Goal: Task Accomplishment & Management: Complete application form

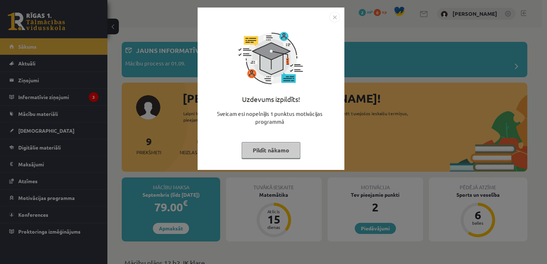
drag, startPoint x: 338, startPoint y: 18, endPoint x: 373, endPoint y: 18, distance: 34.7
click at [338, 18] on img "Close" at bounding box center [334, 17] width 11 height 11
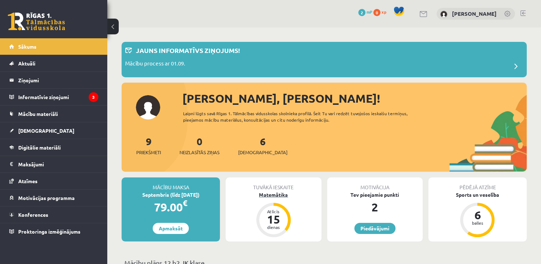
click at [282, 212] on div "Atlicis" at bounding box center [273, 211] width 21 height 4
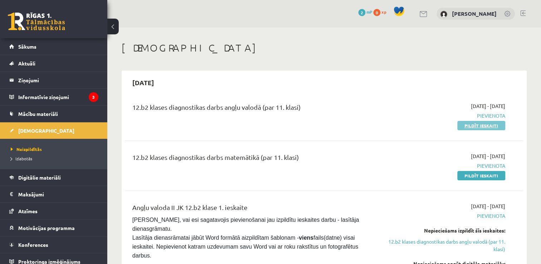
click at [467, 127] on link "Pildīt ieskaiti" at bounding box center [482, 125] width 48 height 9
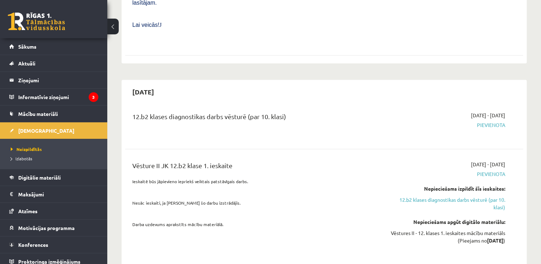
scroll to position [458, 0]
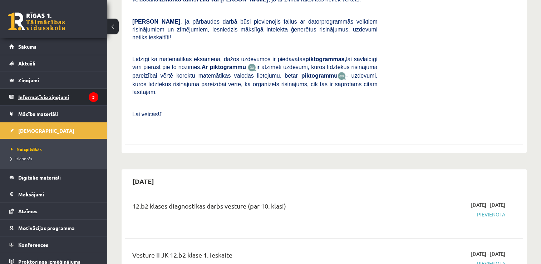
click at [31, 94] on legend "Informatīvie ziņojumi 3" at bounding box center [58, 97] width 80 height 16
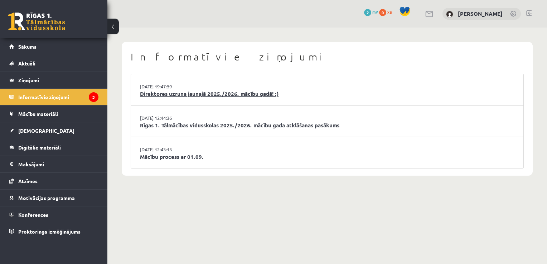
click at [180, 94] on link "Direktores uzruna jaunajā 2025./2026. mācību gadā! :)" at bounding box center [327, 94] width 374 height 8
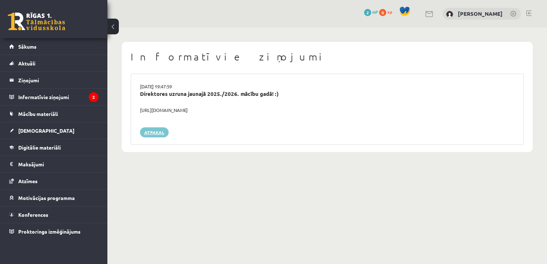
click at [154, 134] on link "Atpakaļ" at bounding box center [154, 132] width 29 height 10
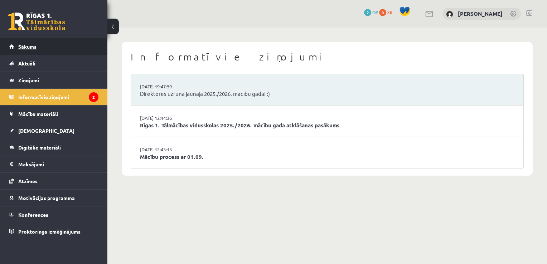
click at [52, 47] on link "Sākums" at bounding box center [53, 46] width 89 height 16
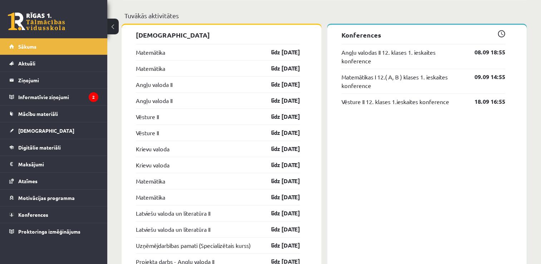
scroll to position [611, 0]
click at [36, 130] on span "[DEMOGRAPHIC_DATA]" at bounding box center [46, 130] width 56 height 6
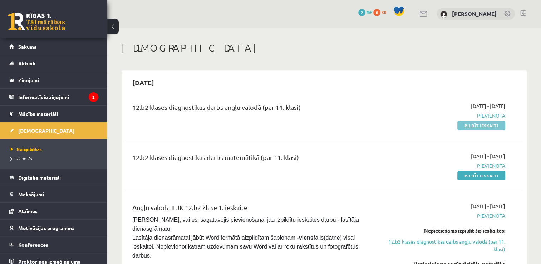
click at [470, 126] on link "Pildīt ieskaiti" at bounding box center [482, 125] width 48 height 9
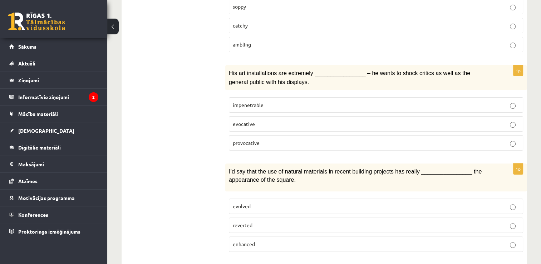
scroll to position [185, 0]
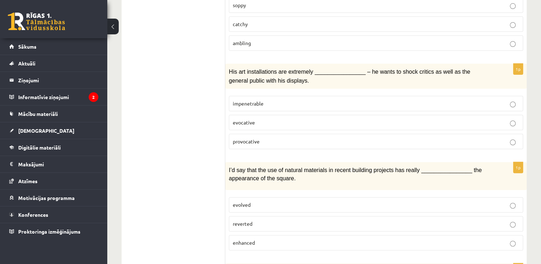
click at [243, 100] on span "impenetrable" at bounding box center [248, 103] width 31 height 6
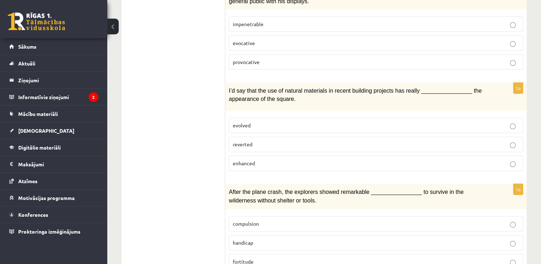
scroll to position [265, 0]
click at [248, 117] on label "evolved" at bounding box center [376, 124] width 295 height 15
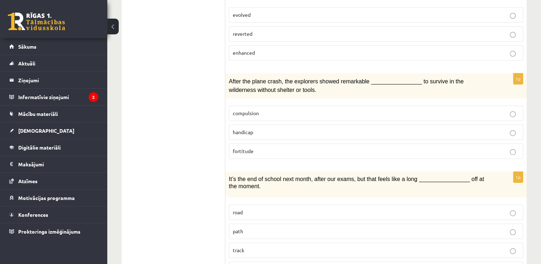
scroll to position [375, 0]
click at [257, 109] on p "compulsion" at bounding box center [376, 113] width 287 height 8
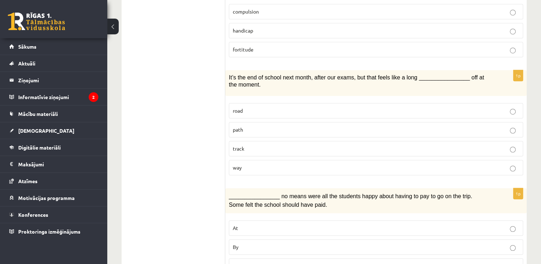
scroll to position [477, 0]
click at [266, 164] on p "way" at bounding box center [376, 168] width 287 height 8
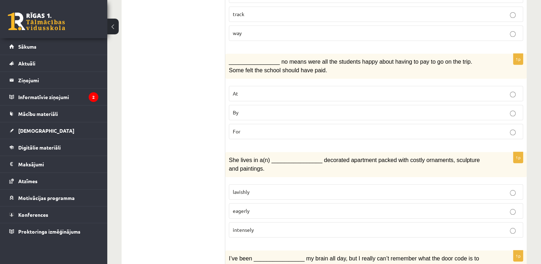
scroll to position [611, 0]
click at [246, 108] on p "By" at bounding box center [376, 112] width 287 height 8
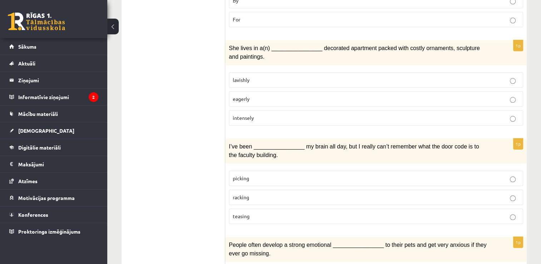
scroll to position [724, 0]
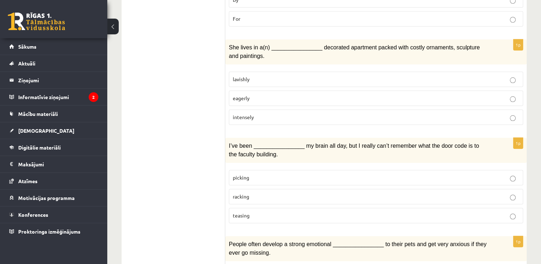
click at [234, 76] on p "lavishly" at bounding box center [376, 80] width 287 height 8
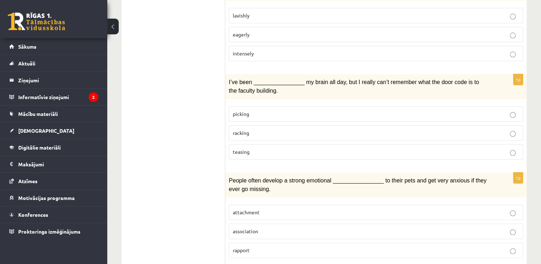
scroll to position [792, 0]
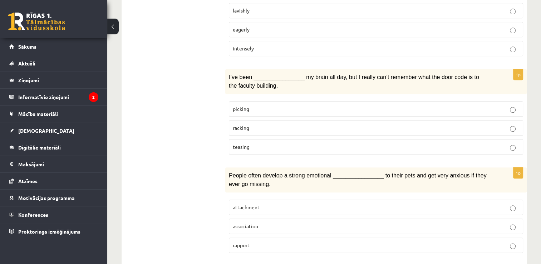
click at [239, 125] on span "racking" at bounding box center [241, 128] width 16 height 6
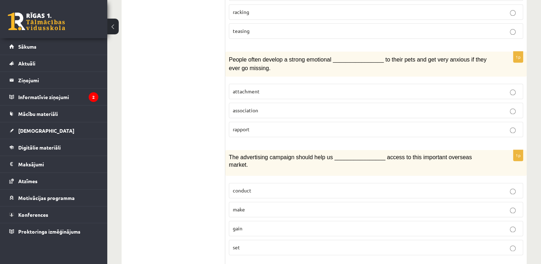
scroll to position [909, 0]
click at [260, 87] on p "attachment" at bounding box center [376, 91] width 287 height 8
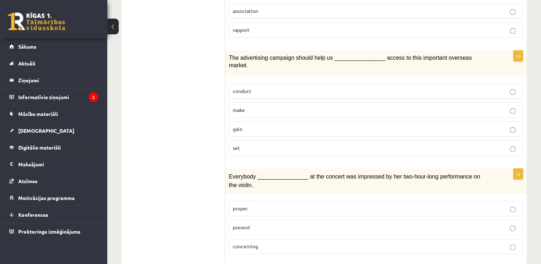
scroll to position [1010, 0]
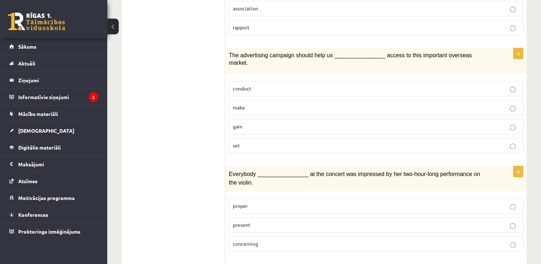
click at [243, 123] on p "gain" at bounding box center [376, 127] width 287 height 8
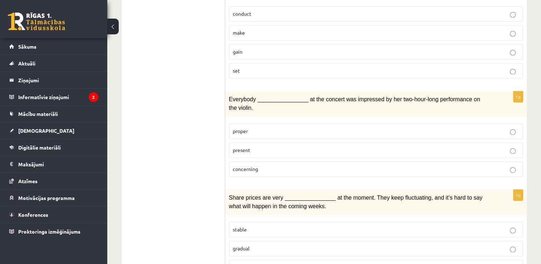
scroll to position [1089, 0]
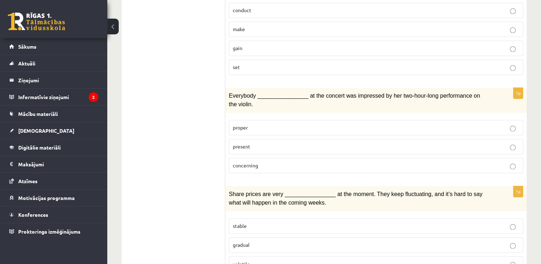
click at [243, 143] on p "present" at bounding box center [376, 147] width 287 height 8
click at [240, 237] on label "gradual" at bounding box center [376, 244] width 295 height 15
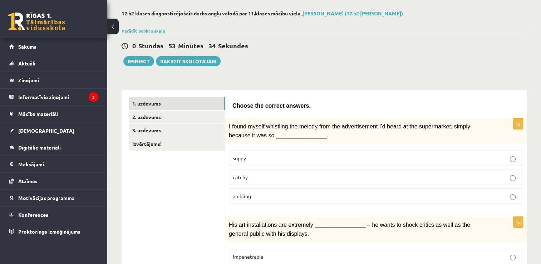
scroll to position [0, 0]
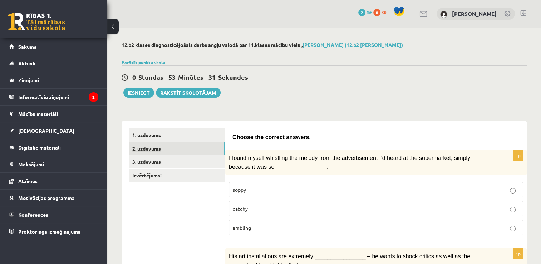
click at [183, 152] on link "2. uzdevums" at bounding box center [177, 148] width 96 height 13
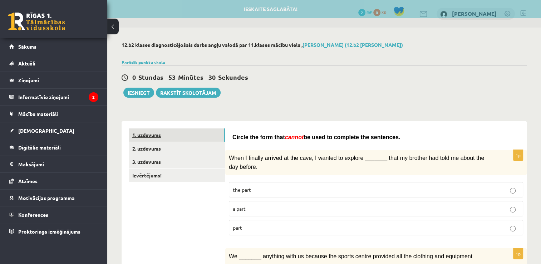
click at [159, 135] on link "1. uzdevums" at bounding box center [177, 134] width 96 height 13
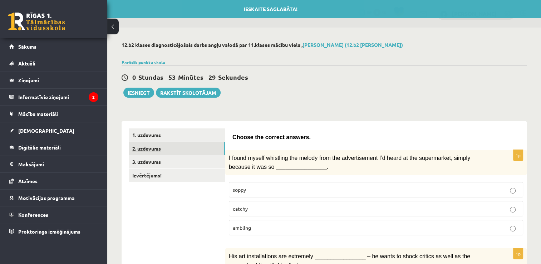
click at [155, 145] on link "2. uzdevums" at bounding box center [177, 148] width 96 height 13
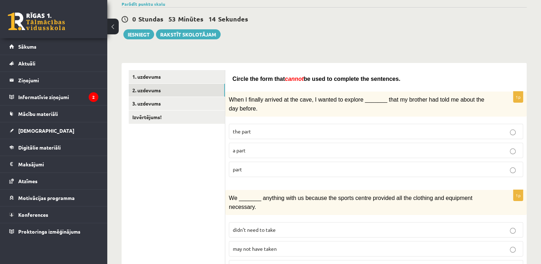
scroll to position [59, 0]
click at [260, 127] on p "the part" at bounding box center [376, 131] width 287 height 8
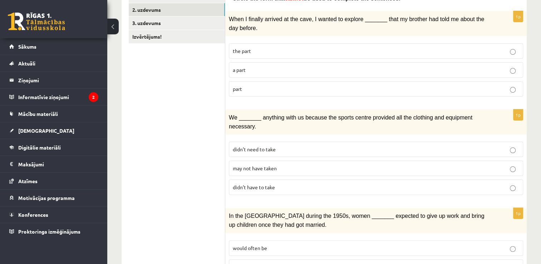
scroll to position [140, 0]
click at [246, 183] on span "didn’t have to take" at bounding box center [254, 186] width 42 height 6
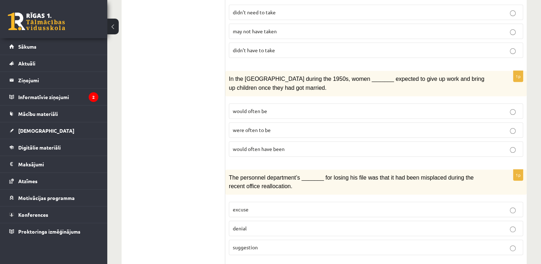
scroll to position [279, 0]
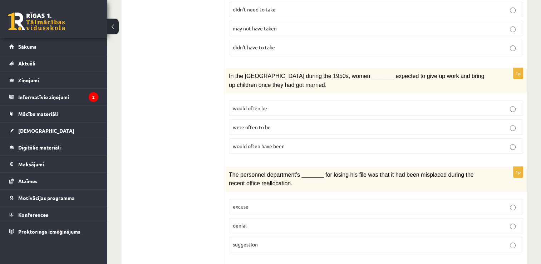
click at [247, 105] on span "would often be" at bounding box center [250, 108] width 34 height 6
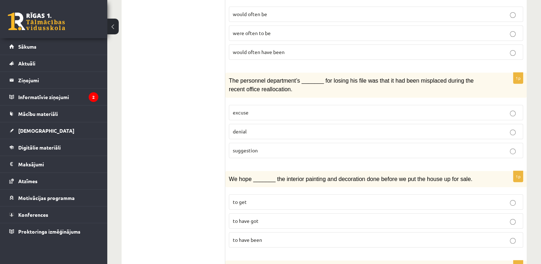
scroll to position [375, 0]
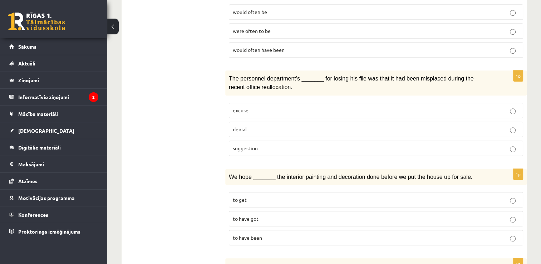
click at [247, 107] on span "excuse" at bounding box center [241, 110] width 16 height 6
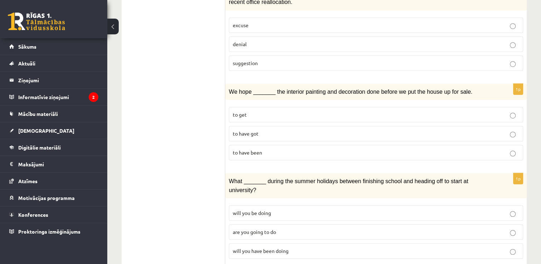
scroll to position [462, 0]
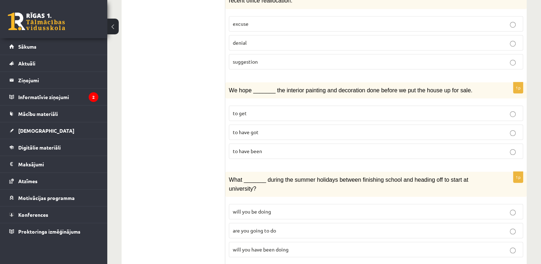
click at [243, 110] on span "to get" at bounding box center [240, 113] width 14 height 6
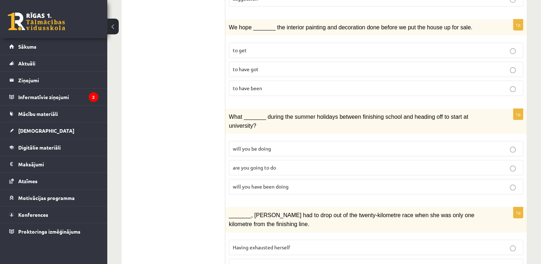
scroll to position [527, 0]
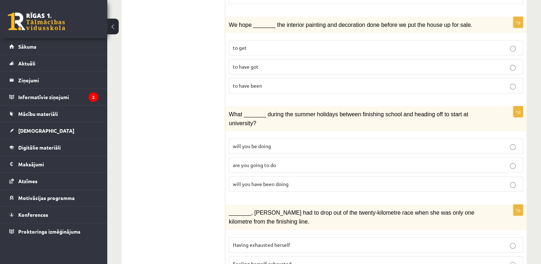
click at [241, 143] on span "will you be doing" at bounding box center [252, 146] width 38 height 6
click at [248, 162] on span "are you going to do" at bounding box center [254, 165] width 43 height 6
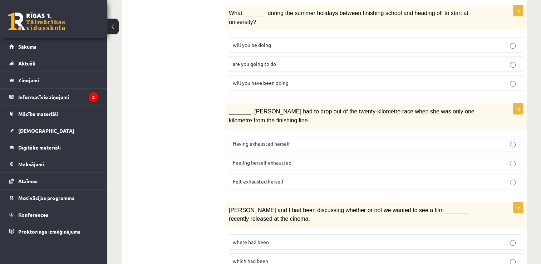
scroll to position [629, 0]
click at [240, 159] on span "Feeling herself exhausted" at bounding box center [262, 162] width 59 height 6
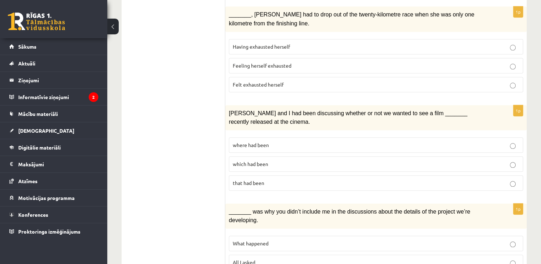
scroll to position [726, 0]
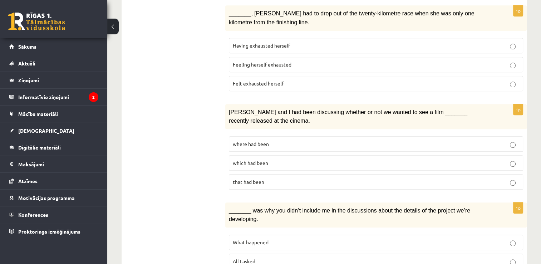
click at [268, 159] on p "which had been" at bounding box center [376, 163] width 287 height 8
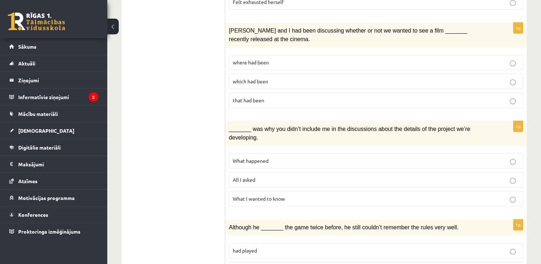
scroll to position [825, 0]
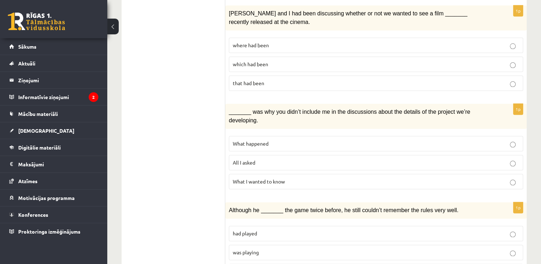
click at [272, 178] on span "What I wanted to know" at bounding box center [259, 181] width 52 height 6
click at [265, 230] on p "had played" at bounding box center [376, 234] width 287 height 8
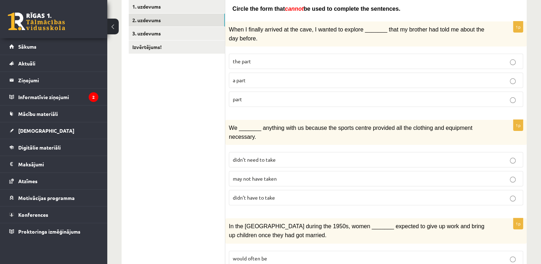
scroll to position [0, 0]
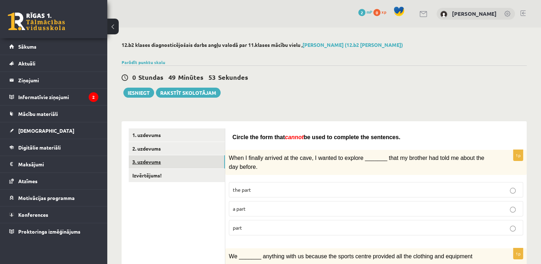
click at [156, 161] on link "3. uzdevums" at bounding box center [177, 161] width 96 height 13
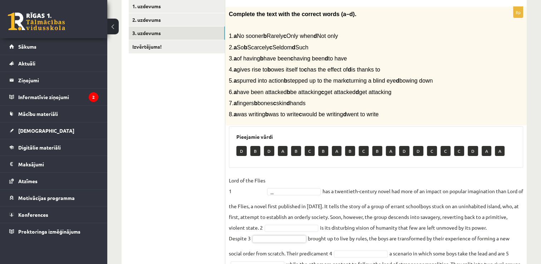
scroll to position [135, 0]
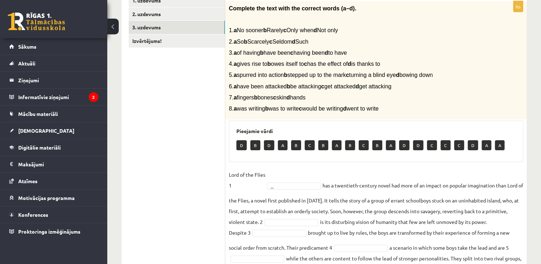
click at [287, 181] on fieldset "Lord of the Flies 1 ... has a twentieth-century novel had more of an impact on …" at bounding box center [376, 250] width 295 height 163
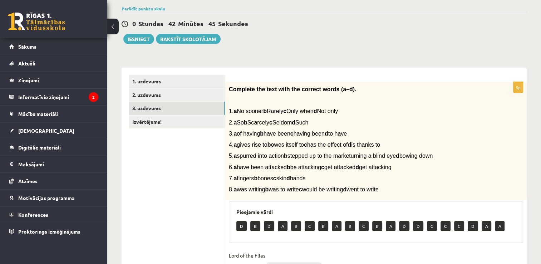
scroll to position [42, 0]
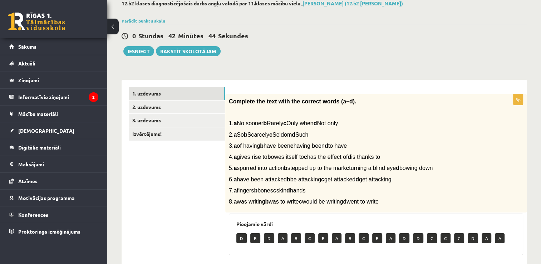
click at [150, 96] on link "1. uzdevums" at bounding box center [177, 93] width 96 height 13
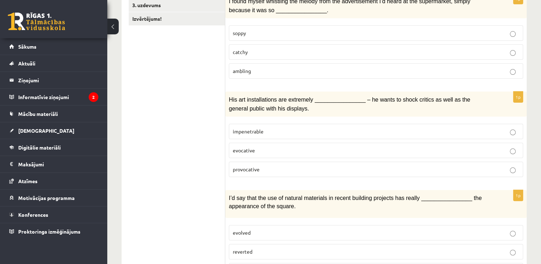
scroll to position [157, 0]
click at [297, 171] on label "provocative" at bounding box center [376, 168] width 295 height 15
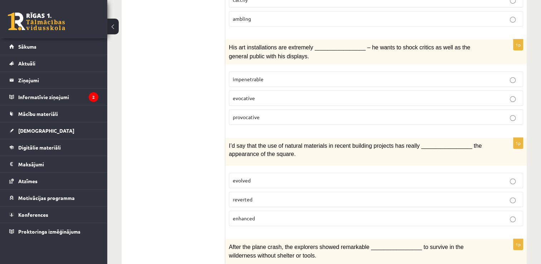
click at [360, 224] on div "1p I’d say that the use of natural materials in recent building projects has re…" at bounding box center [376, 185] width 302 height 94
click at [332, 220] on label "enhanced" at bounding box center [376, 218] width 295 height 15
drag, startPoint x: 312, startPoint y: 218, endPoint x: 272, endPoint y: 214, distance: 40.2
click at [272, 215] on p "enhanced" at bounding box center [376, 219] width 287 height 8
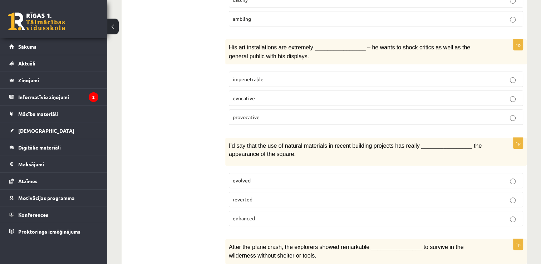
scroll to position [328, 0]
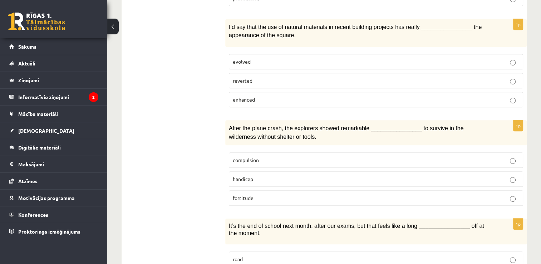
click at [244, 195] on span "fortitude" at bounding box center [243, 198] width 21 height 6
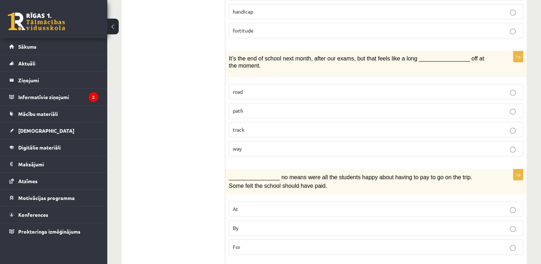
scroll to position [496, 0]
drag, startPoint x: 202, startPoint y: 112, endPoint x: 187, endPoint y: 46, distance: 68.3
click at [187, 46] on ul "1. uzdevums 2. uzdevums 3. uzdevums Izvērtējums!" at bounding box center [177, 251] width 97 height 1238
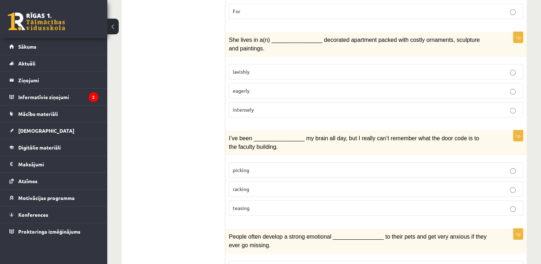
scroll to position [742, 0]
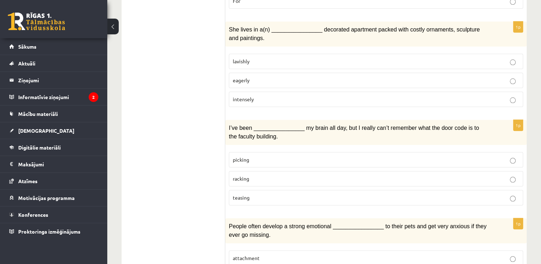
click at [291, 152] on label "picking" at bounding box center [376, 159] width 295 height 15
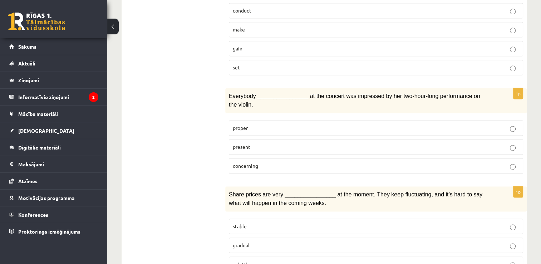
scroll to position [1089, 0]
click at [295, 260] on p "volatile" at bounding box center [376, 264] width 287 height 8
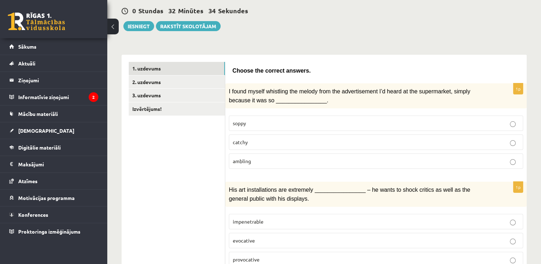
scroll to position [0, 0]
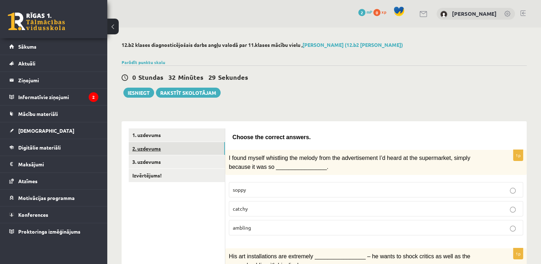
click at [147, 147] on link "2. uzdevums" at bounding box center [177, 148] width 96 height 13
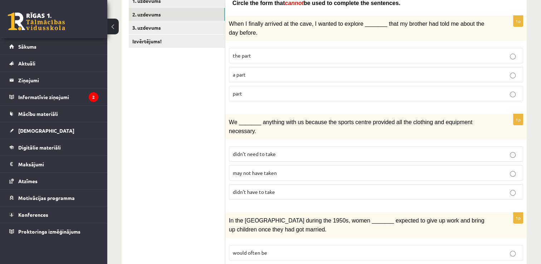
scroll to position [139, 0]
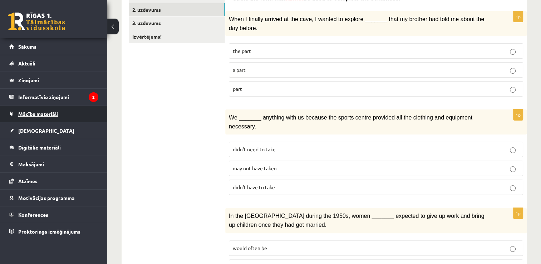
click at [67, 112] on link "Mācību materiāli" at bounding box center [53, 114] width 89 height 16
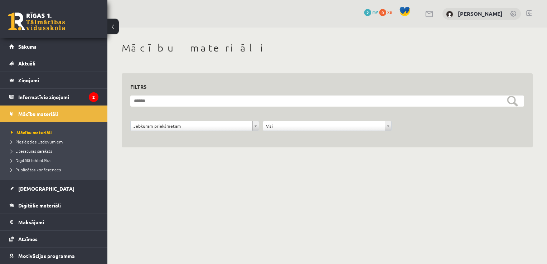
click at [113, 21] on button at bounding box center [112, 27] width 11 height 16
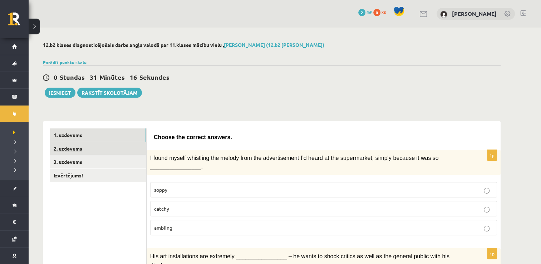
click at [96, 144] on link "2. uzdevums" at bounding box center [98, 148] width 96 height 13
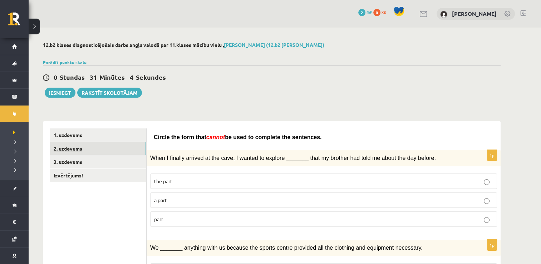
scroll to position [89, 0]
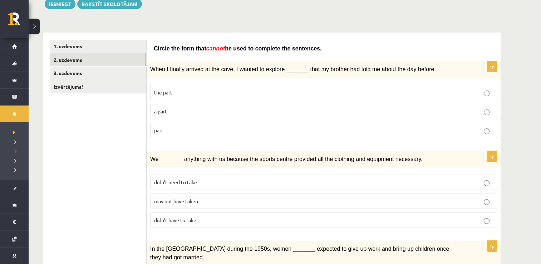
click at [238, 204] on label "may not have taken" at bounding box center [323, 201] width 347 height 15
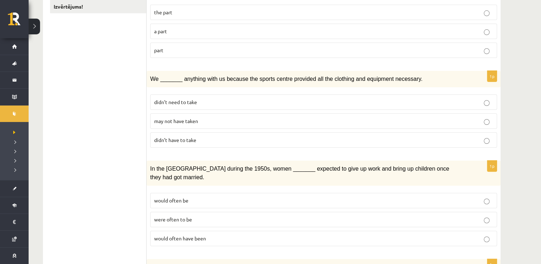
scroll to position [169, 0]
click at [207, 215] on fieldset "would often be were often to be would often have been" at bounding box center [323, 218] width 347 height 59
click at [490, 231] on label "would often have been" at bounding box center [323, 238] width 347 height 15
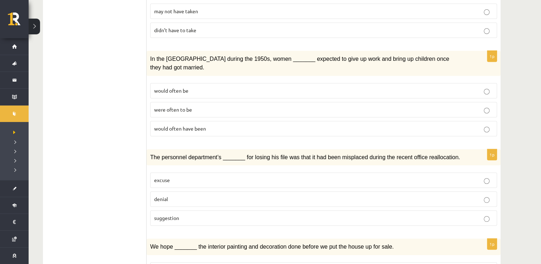
scroll to position [281, 0]
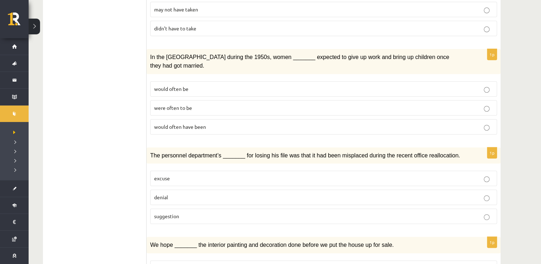
click at [472, 190] on label "denial" at bounding box center [323, 197] width 347 height 15
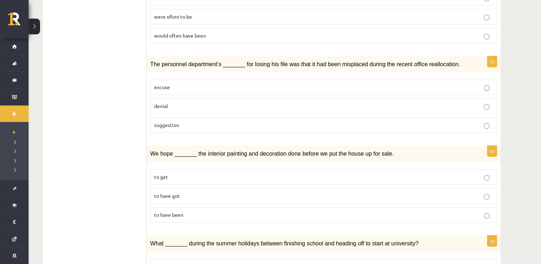
scroll to position [372, 0]
click at [416, 207] on label "to have been" at bounding box center [323, 214] width 347 height 15
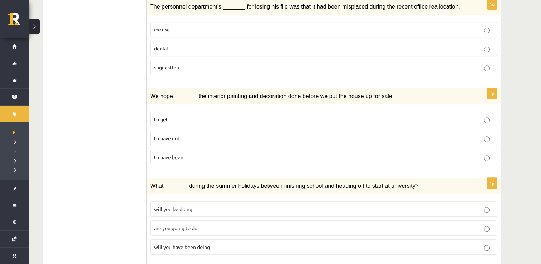
scroll to position [507, 0]
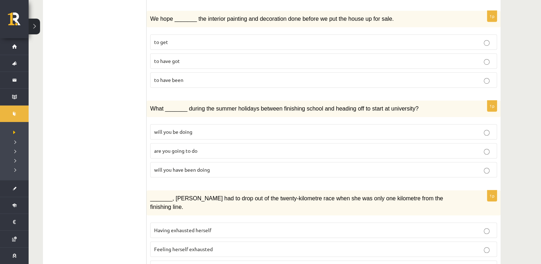
click at [369, 166] on p "will you have been doing" at bounding box center [323, 170] width 339 height 8
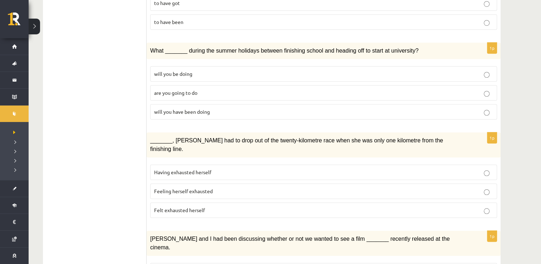
scroll to position [565, 0]
click at [314, 206] on p "Felt exhausted herself" at bounding box center [323, 210] width 339 height 8
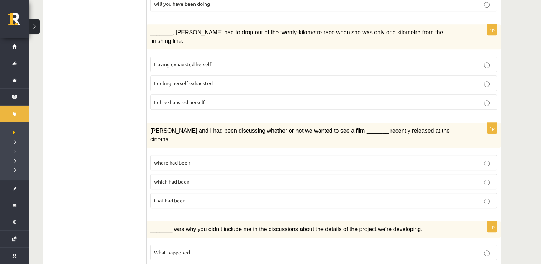
scroll to position [680, 0]
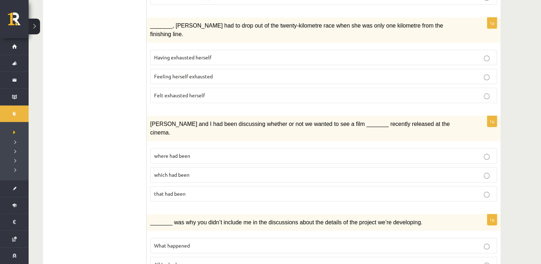
click at [306, 152] on p "where had been" at bounding box center [323, 156] width 339 height 8
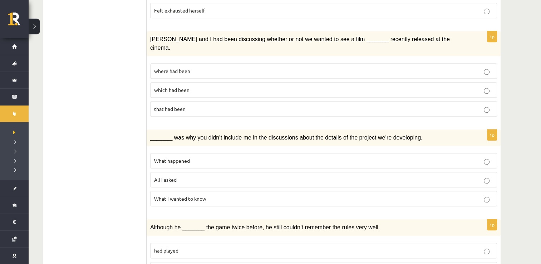
scroll to position [771, 0]
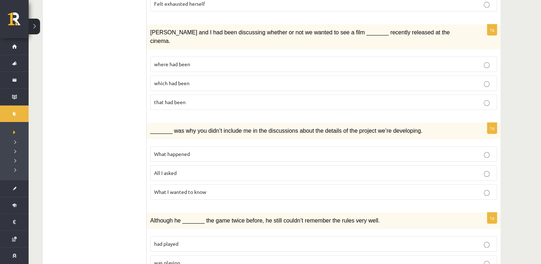
click at [324, 150] on p "What happened" at bounding box center [323, 154] width 339 height 8
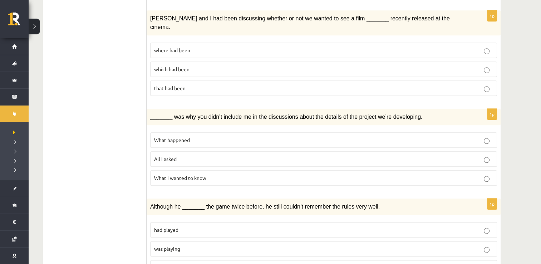
click at [341, 245] on p "was playing" at bounding box center [323, 249] width 339 height 8
click at [322, 260] on label "had been playing" at bounding box center [323, 267] width 347 height 15
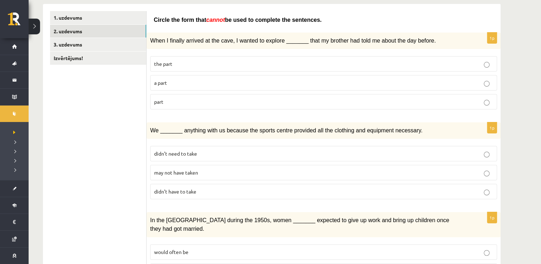
scroll to position [0, 0]
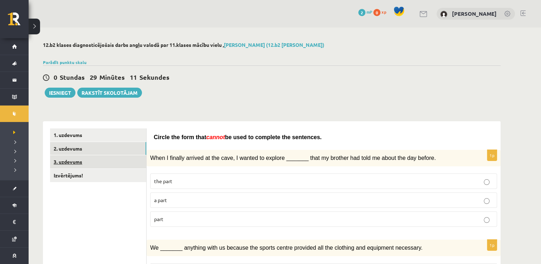
click at [79, 165] on link "3. uzdevums" at bounding box center [98, 161] width 96 height 13
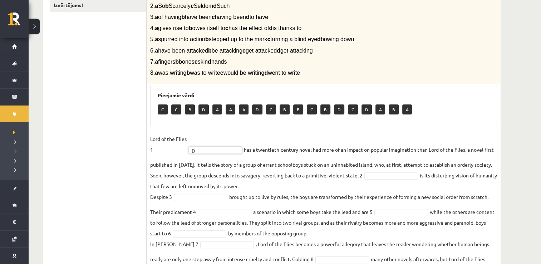
scroll to position [180, 0]
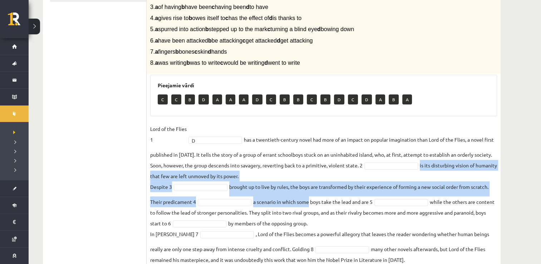
drag, startPoint x: 303, startPoint y: 197, endPoint x: 286, endPoint y: 177, distance: 26.9
click at [286, 177] on fieldset "Lord of the Flies 1 D * has a twentieth-century novel had more of an impact on …" at bounding box center [323, 194] width 347 height 142
click at [283, 176] on fieldset "Lord of the Flies 1 D * has a twentieth-century novel had more of an impact on …" at bounding box center [323, 194] width 347 height 142
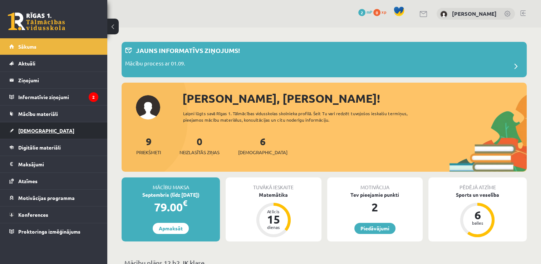
click at [34, 130] on span "[DEMOGRAPHIC_DATA]" at bounding box center [46, 130] width 56 height 6
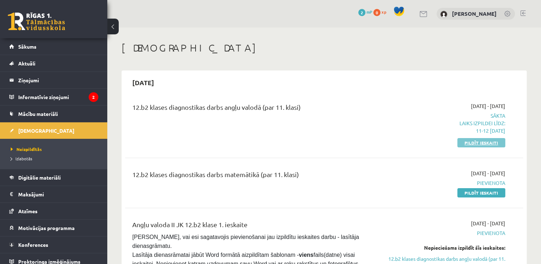
click at [470, 142] on link "Pildīt ieskaiti" at bounding box center [482, 142] width 48 height 9
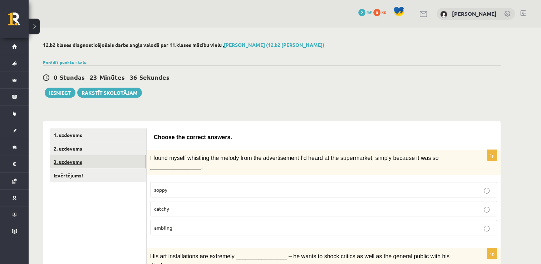
click at [85, 164] on link "3. uzdevums" at bounding box center [98, 161] width 96 height 13
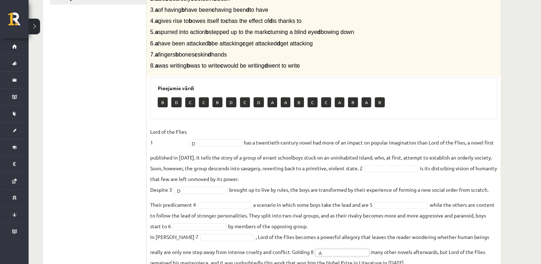
scroll to position [176, 0]
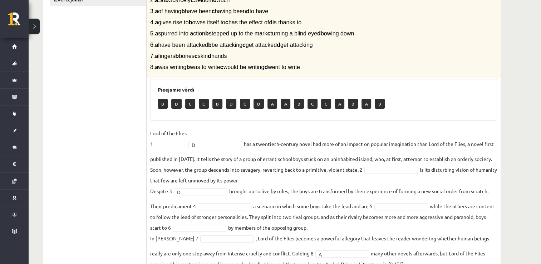
click at [459, 132] on fieldset "Lord of the Flies 1 D * has a twentieth-century novel had more of an impact on …" at bounding box center [323, 199] width 347 height 142
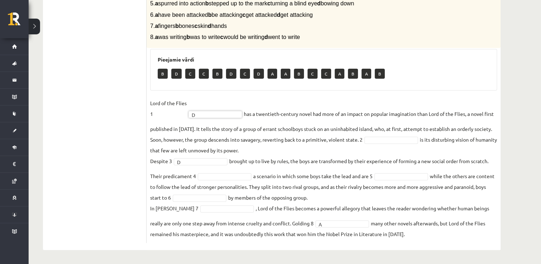
scroll to position [0, 0]
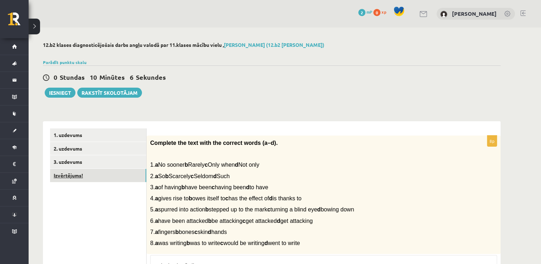
click at [69, 175] on link "Izvērtējums!" at bounding box center [98, 175] width 96 height 13
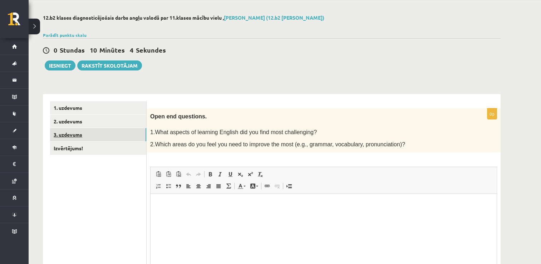
click at [86, 135] on link "3. uzdevums" at bounding box center [98, 134] width 96 height 13
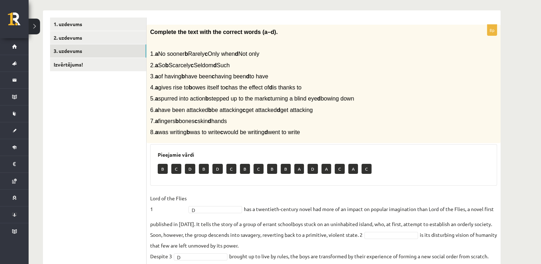
scroll to position [115, 0]
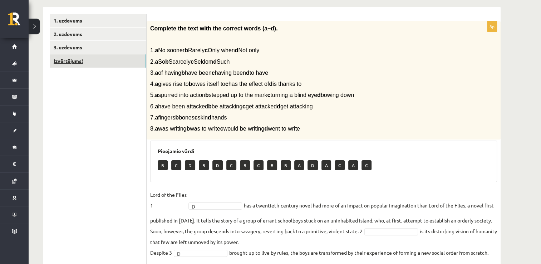
click at [122, 55] on link "Izvērtējums!" at bounding box center [98, 60] width 96 height 13
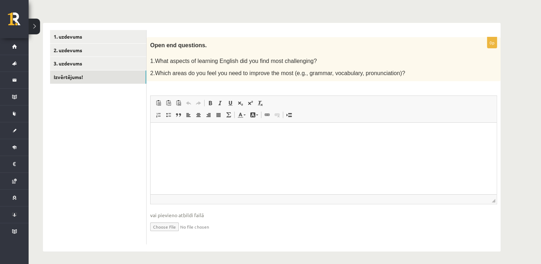
scroll to position [0, 0]
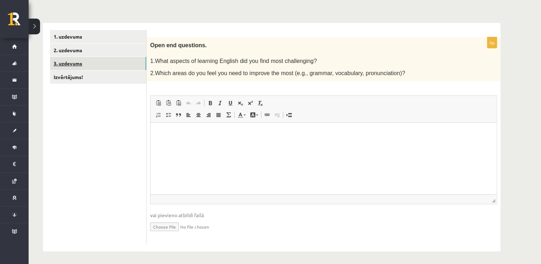
click at [92, 64] on link "3. uzdevums" at bounding box center [98, 63] width 96 height 13
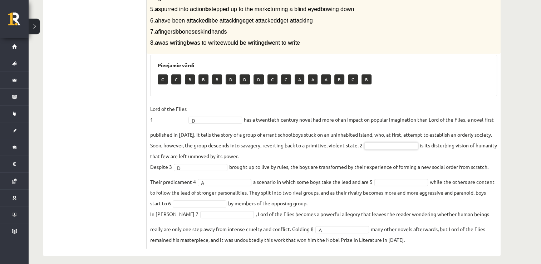
scroll to position [141, 0]
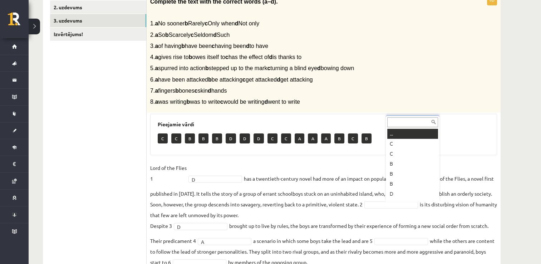
type input "*"
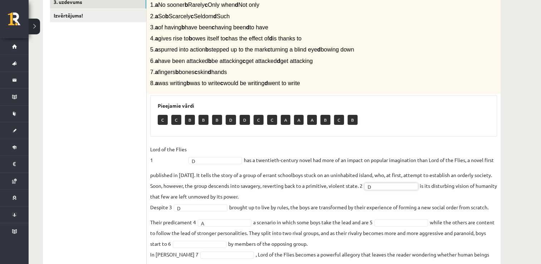
scroll to position [160, 0]
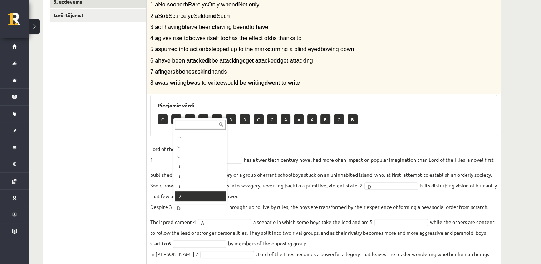
type input "*"
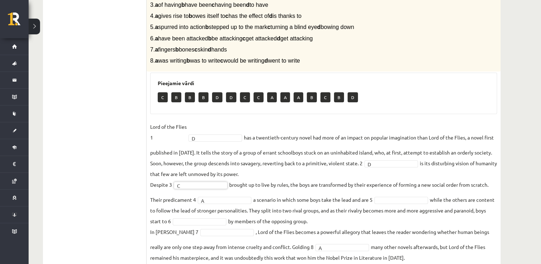
scroll to position [183, 0]
type input "*"
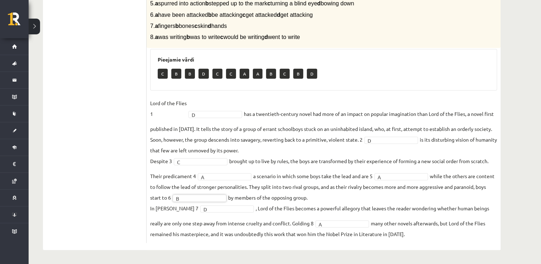
scroll to position [0, 0]
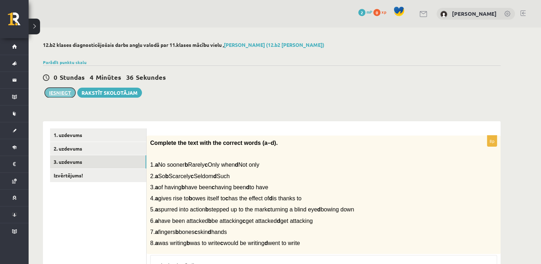
click at [56, 92] on button "Iesniegt" at bounding box center [60, 93] width 31 height 10
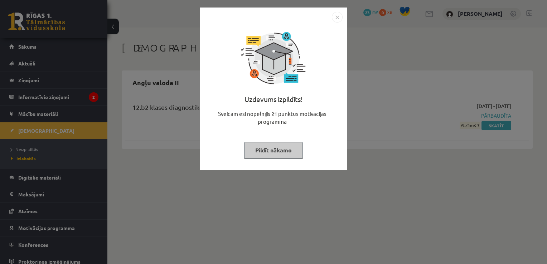
click at [334, 20] on img "Close" at bounding box center [337, 17] width 11 height 11
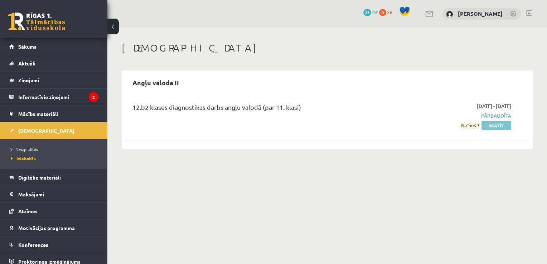
click at [494, 125] on link "Skatīt" at bounding box center [496, 125] width 30 height 9
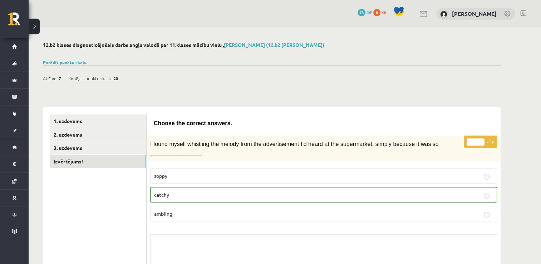
click at [81, 157] on link "Izvērtējums!" at bounding box center [98, 161] width 96 height 13
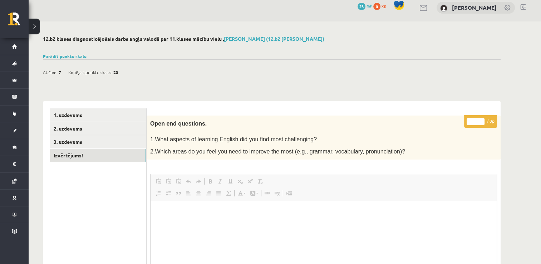
scroll to position [4, 0]
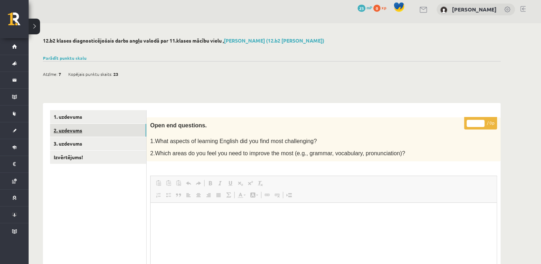
click at [64, 126] on link "2. uzdevums" at bounding box center [98, 130] width 96 height 13
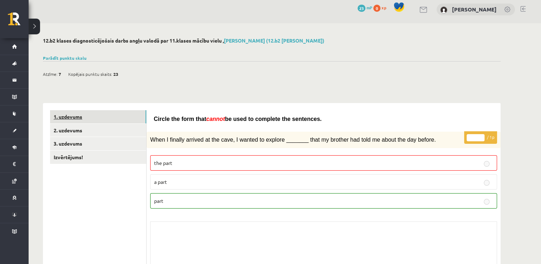
click at [69, 115] on link "1. uzdevums" at bounding box center [98, 116] width 96 height 13
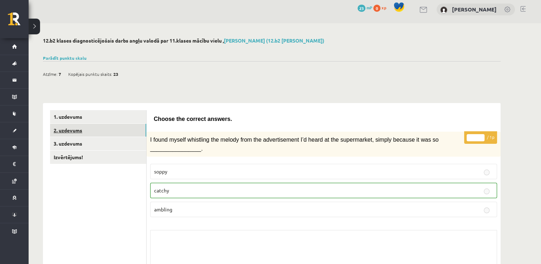
click at [67, 125] on link "2. uzdevums" at bounding box center [98, 130] width 96 height 13
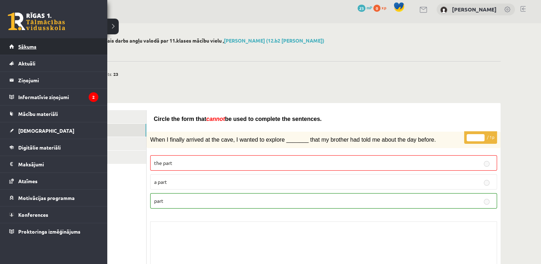
click at [37, 48] on link "Sākums" at bounding box center [53, 46] width 89 height 16
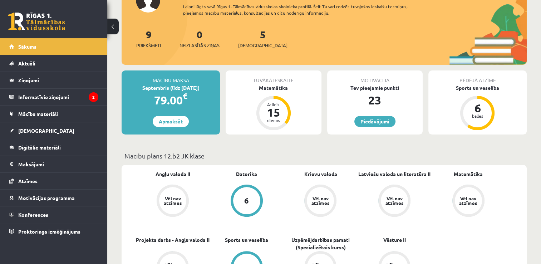
scroll to position [107, 0]
click at [33, 130] on span "[DEMOGRAPHIC_DATA]" at bounding box center [46, 130] width 56 height 6
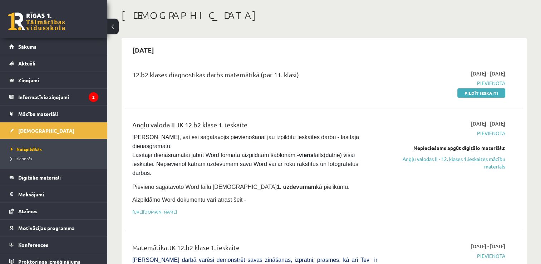
scroll to position [33, 0]
click at [177, 209] on link "[URL][DOMAIN_NAME]" at bounding box center [154, 212] width 45 height 6
click at [448, 159] on link "Angļu valodas II - 12. klases 1.ieskaites mācību materiāls" at bounding box center [446, 162] width 117 height 15
